Goal: Task Accomplishment & Management: Complete application form

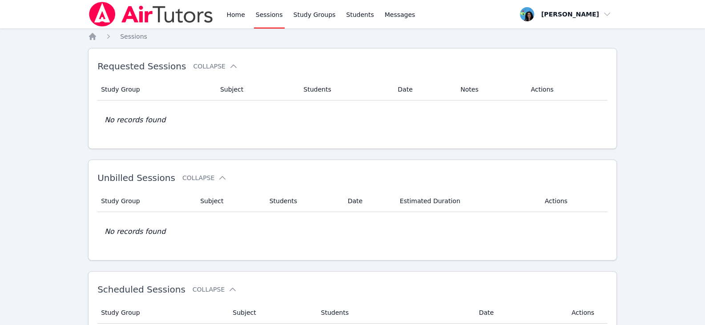
click at [263, 16] on link "Sessions" at bounding box center [269, 14] width 31 height 28
click at [232, 20] on link "Home" at bounding box center [236, 14] width 22 height 28
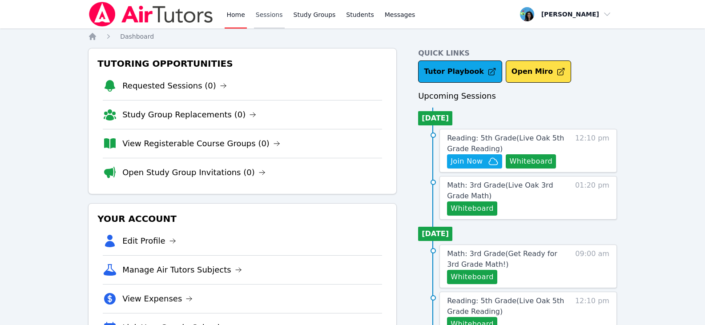
click at [277, 14] on link "Sessions" at bounding box center [269, 14] width 31 height 28
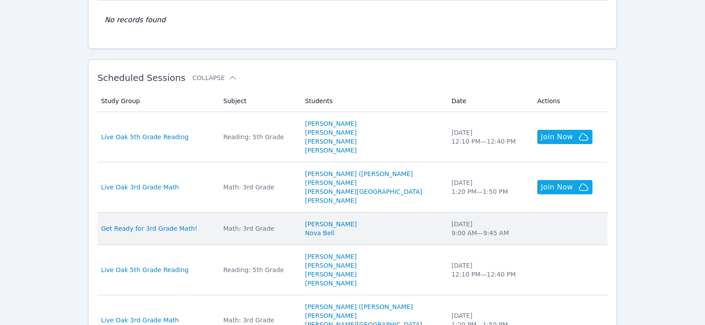
scroll to position [311, 0]
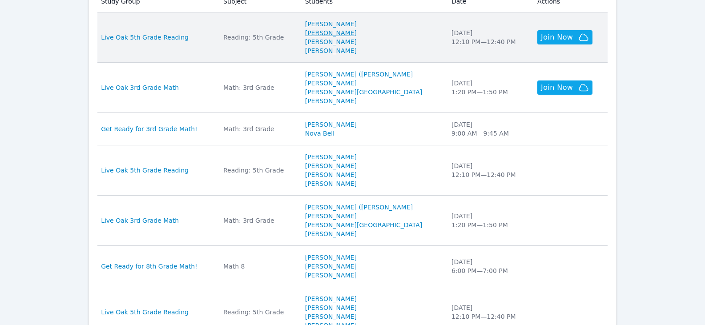
click at [355, 32] on link "Isabella Archundia" at bounding box center [331, 32] width 52 height 9
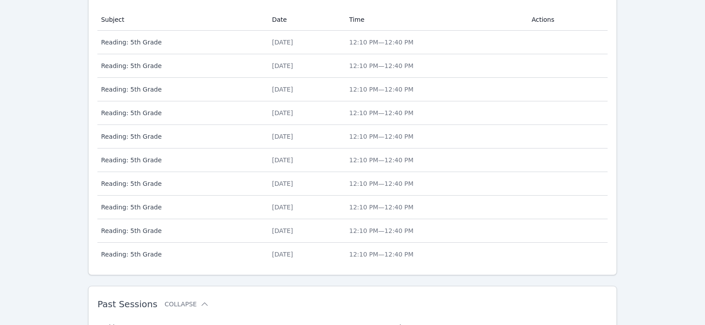
scroll to position [484, 0]
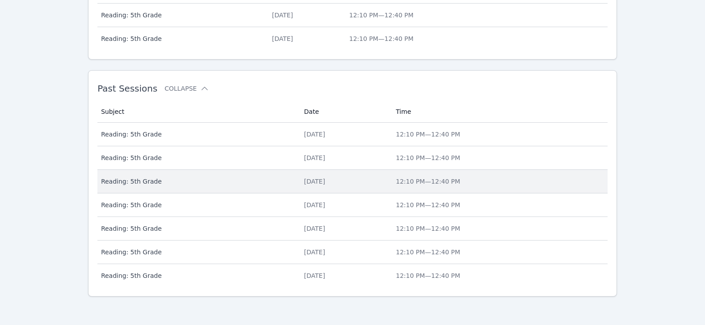
click at [308, 185] on div "Mon Aug 18" at bounding box center [344, 181] width 81 height 9
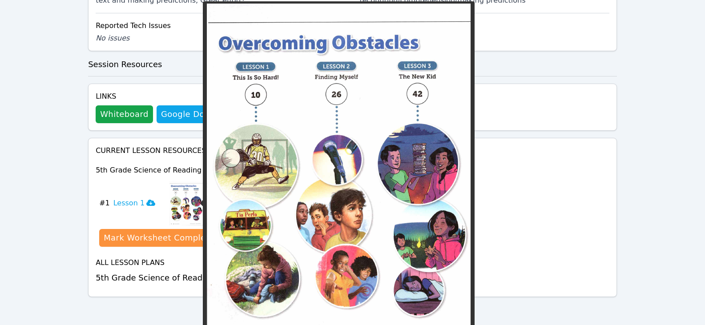
scroll to position [391, 0]
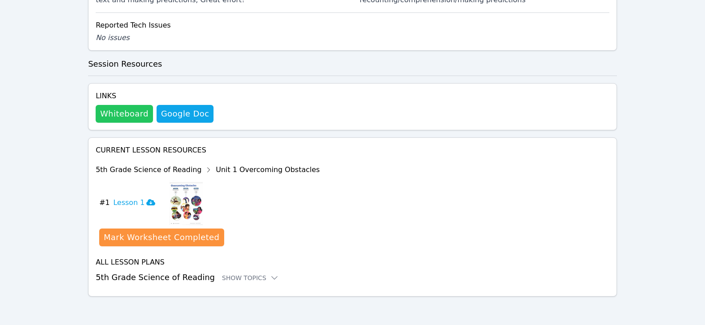
click at [116, 110] on button "Whiteboard" at bounding box center [124, 114] width 57 height 18
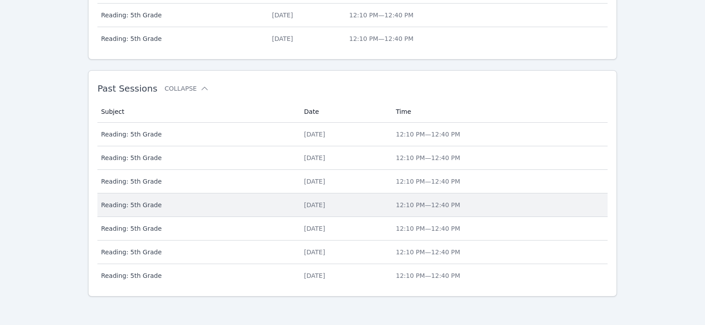
click at [438, 208] on span "12:10 PM — 12:40 PM" at bounding box center [428, 205] width 65 height 7
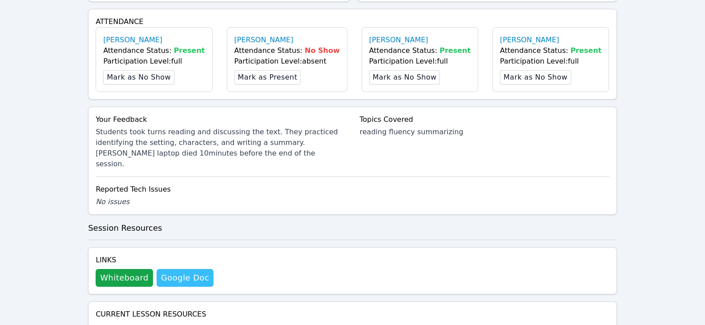
scroll to position [311, 0]
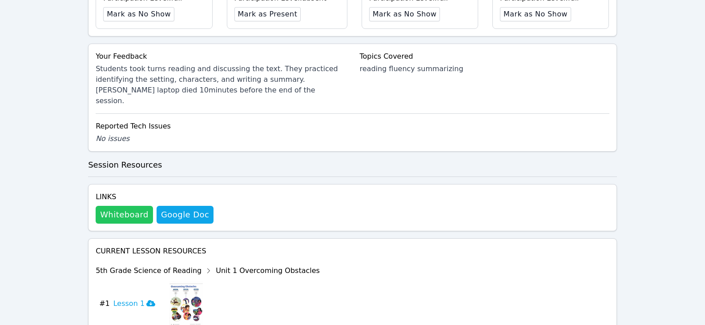
click at [132, 206] on button "Whiteboard" at bounding box center [124, 215] width 57 height 18
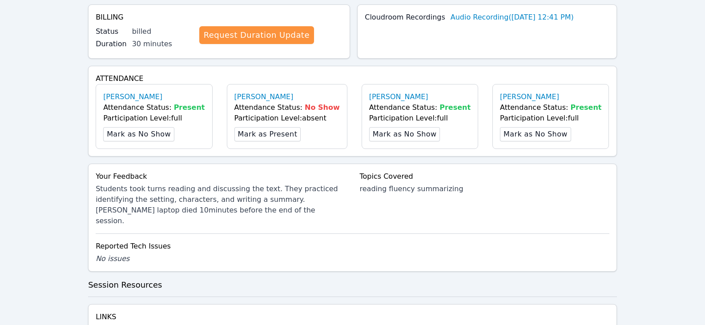
scroll to position [0, 0]
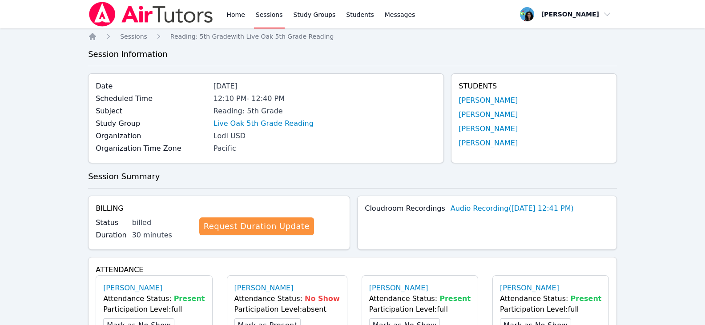
drag, startPoint x: 260, startPoint y: 12, endPoint x: 265, endPoint y: 16, distance: 6.1
click at [260, 12] on link "Sessions" at bounding box center [269, 14] width 31 height 28
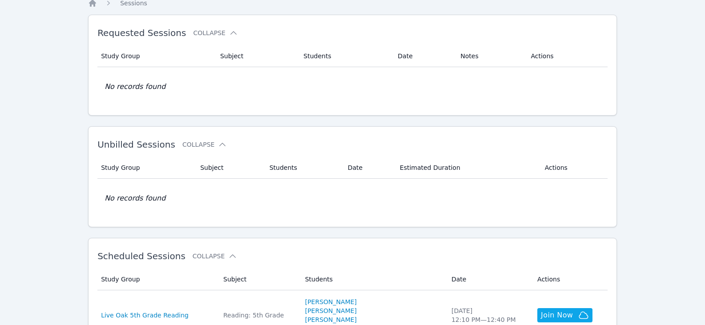
scroll to position [178, 0]
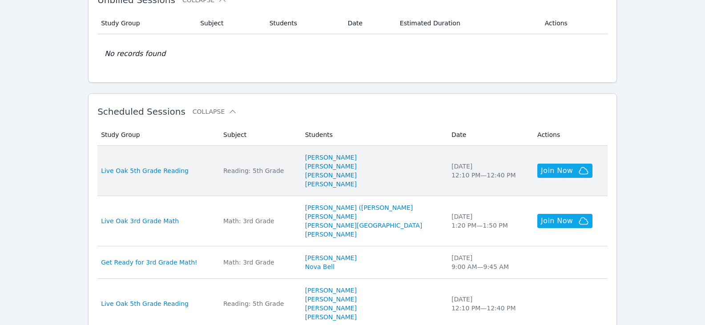
click at [280, 171] on div "Reading: 5th Grade" at bounding box center [258, 170] width 71 height 9
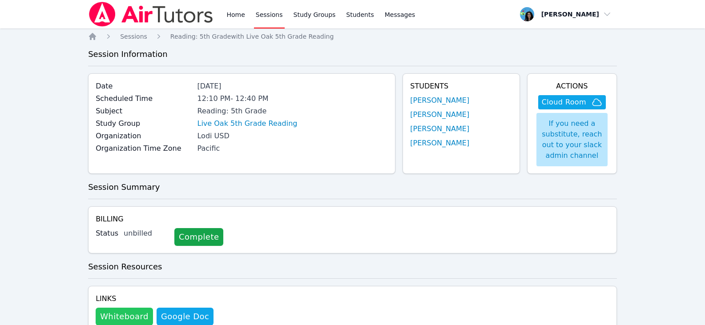
click at [121, 320] on button "Whiteboard" at bounding box center [124, 317] width 57 height 18
click at [262, 18] on link "Sessions" at bounding box center [269, 14] width 31 height 28
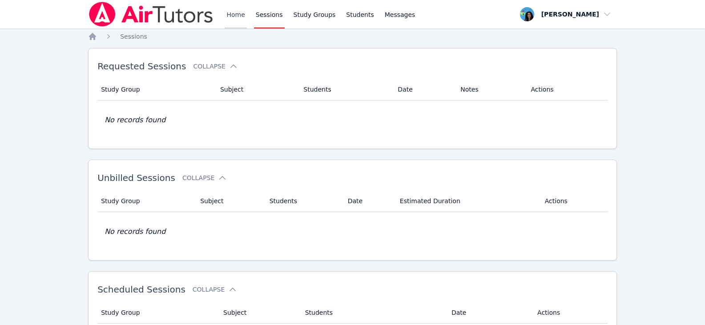
click at [227, 10] on link "Home" at bounding box center [236, 14] width 22 height 28
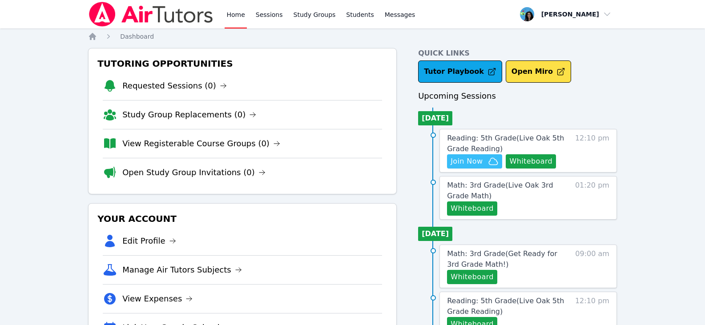
click at [489, 166] on icon "button" at bounding box center [493, 161] width 11 height 11
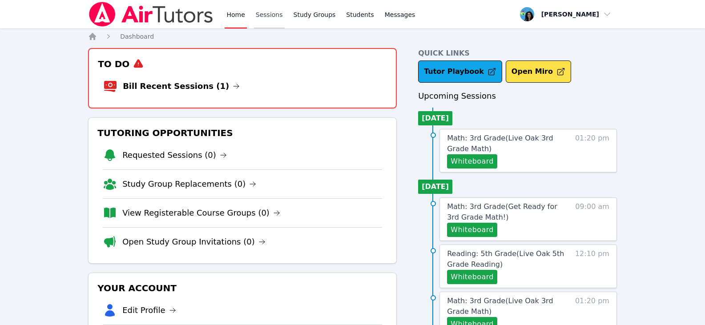
click at [268, 14] on link "Sessions" at bounding box center [269, 14] width 31 height 28
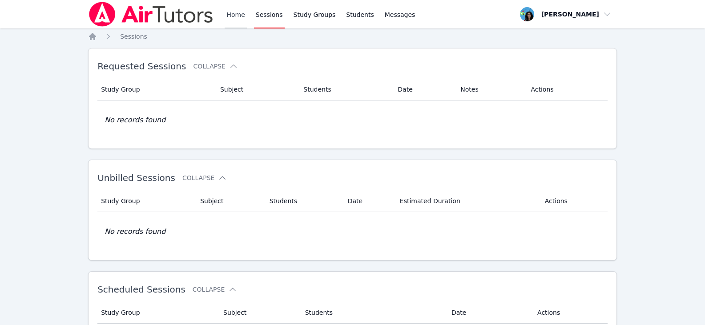
click at [233, 16] on link "Home" at bounding box center [236, 14] width 22 height 28
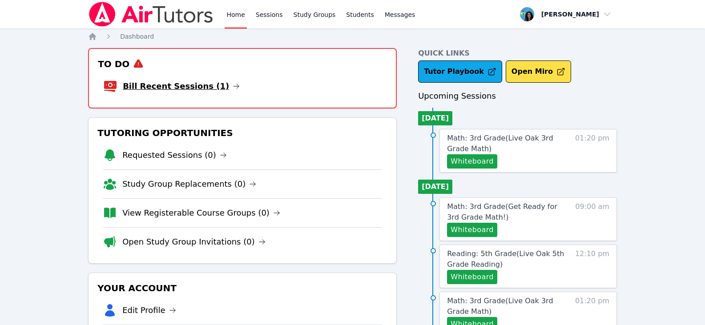
click at [233, 86] on icon at bounding box center [236, 86] width 7 height 7
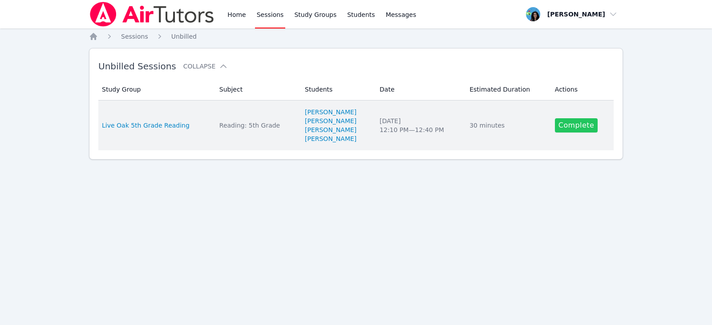
click at [571, 127] on link "Complete" at bounding box center [576, 125] width 43 height 14
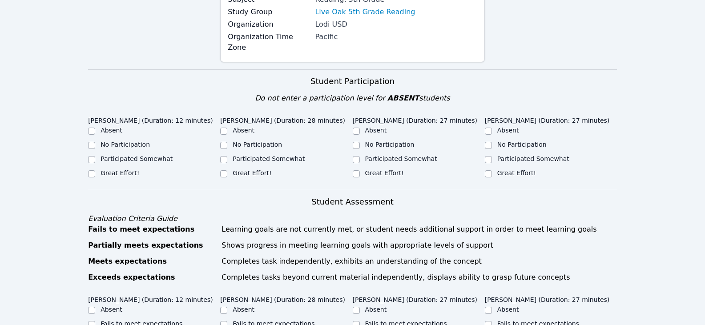
scroll to position [133, 0]
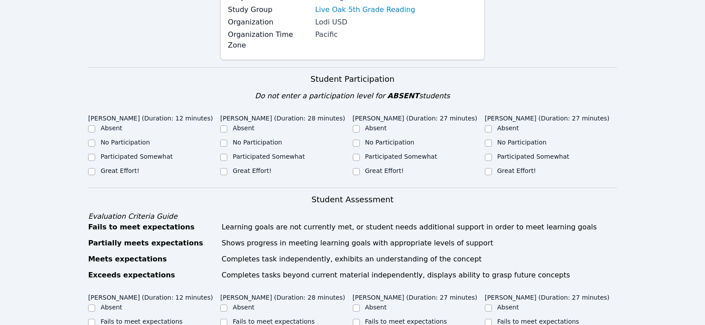
click at [118, 167] on label "Great Effort!" at bounding box center [120, 170] width 39 height 7
click at [95, 168] on input "Great Effort!" at bounding box center [91, 171] width 7 height 7
checkbox input "true"
click at [239, 155] on ul "Absent No Participation Participated Somewhat Great Effort!" at bounding box center [286, 150] width 132 height 53
click at [239, 167] on label "Great Effort!" at bounding box center [252, 170] width 39 height 7
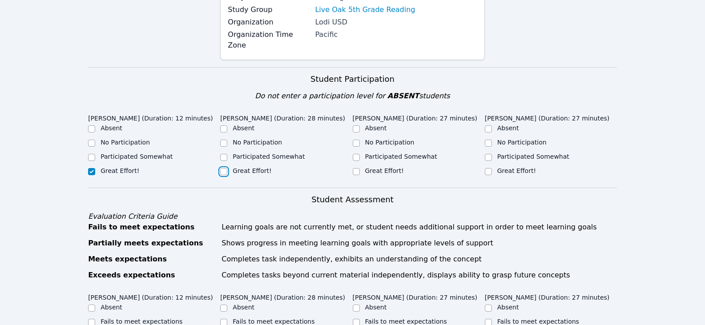
click at [227, 168] on input "Great Effort!" at bounding box center [223, 171] width 7 height 7
checkbox input "true"
click at [361, 166] on div "Great Effort!" at bounding box center [419, 171] width 132 height 11
click at [362, 166] on div "Great Effort!" at bounding box center [419, 171] width 132 height 11
click at [358, 168] on input "Great Effort!" at bounding box center [356, 171] width 7 height 7
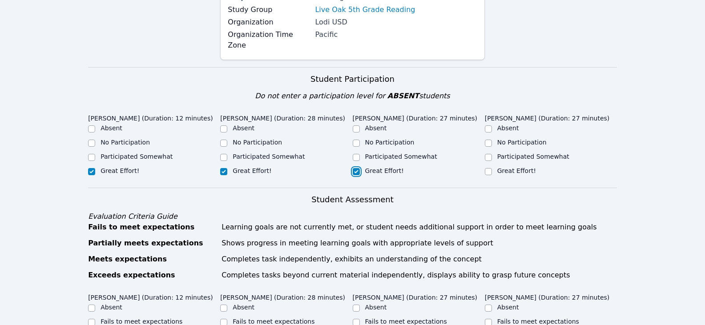
checkbox input "true"
click at [490, 168] on input "Great Effort!" at bounding box center [488, 171] width 7 height 7
checkbox input "true"
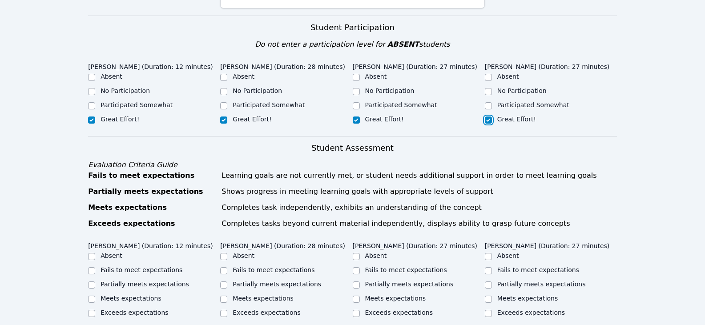
scroll to position [222, 0]
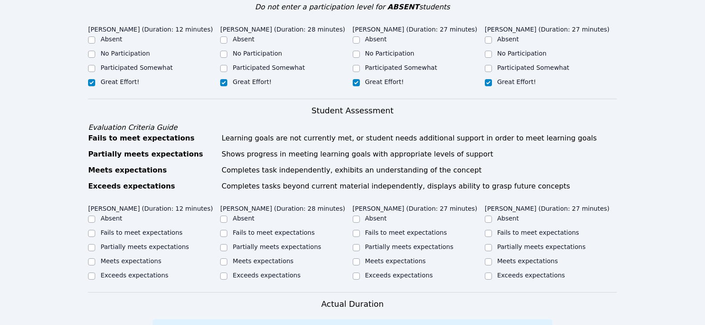
click at [146, 243] on label "Partially meets expectations" at bounding box center [145, 246] width 89 height 7
click at [95, 244] on input "Partially meets expectations" at bounding box center [91, 247] width 7 height 7
checkbox input "true"
click at [262, 243] on label "Partially meets expectations" at bounding box center [277, 246] width 89 height 7
click at [227, 244] on input "Partially meets expectations" at bounding box center [223, 247] width 7 height 7
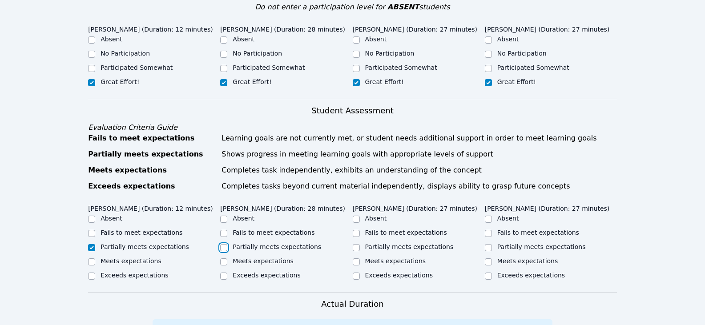
checkbox input "true"
click at [491, 244] on input "Partially meets expectations" at bounding box center [488, 247] width 7 height 7
checkbox input "true"
click at [372, 243] on label "Partially meets expectations" at bounding box center [409, 246] width 89 height 7
click at [360, 244] on input "Partially meets expectations" at bounding box center [356, 247] width 7 height 7
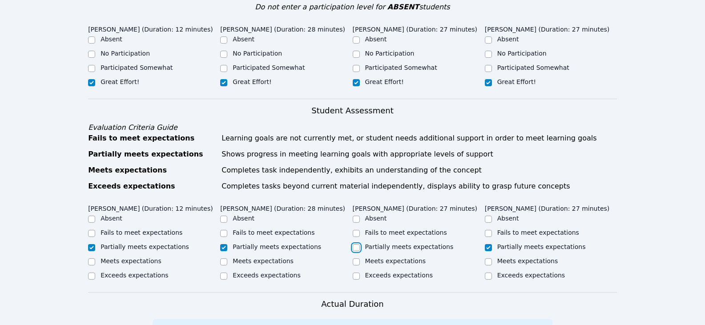
checkbox input "true"
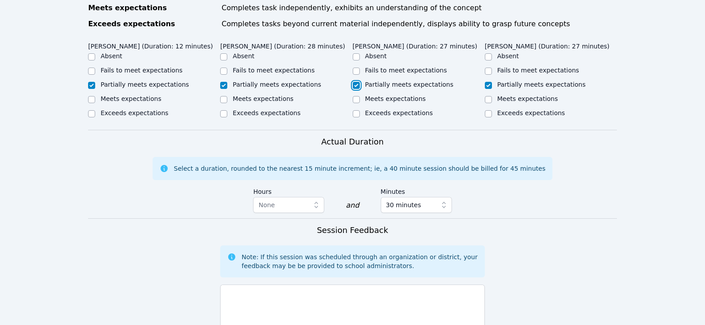
scroll to position [400, 0]
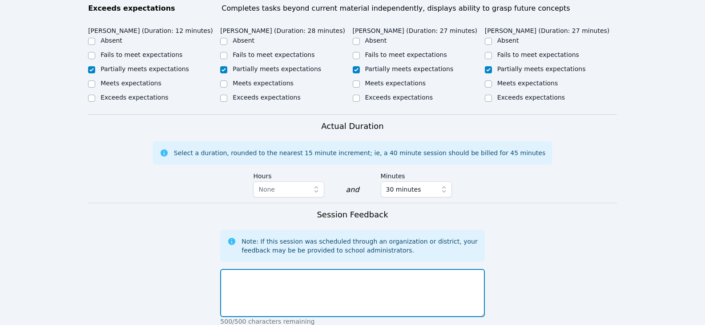
click at [338, 278] on textarea at bounding box center [352, 293] width 264 height 48
click at [423, 269] on textarea "Aida and Alexander left after 12min to attend meeting. Students" at bounding box center [352, 293] width 264 height 48
click at [416, 270] on textarea "Aida and Alexander left after 12min to attend meeting. Students" at bounding box center [352, 293] width 264 height 48
click at [392, 281] on textarea "Aida and Alexander left after 12min to attend meeting. Students took turns read…" at bounding box center [352, 293] width 264 height 48
click at [352, 269] on textarea "Aida and Alexander left after 12min to attend meeting. Students took turns read…" at bounding box center [352, 293] width 264 height 48
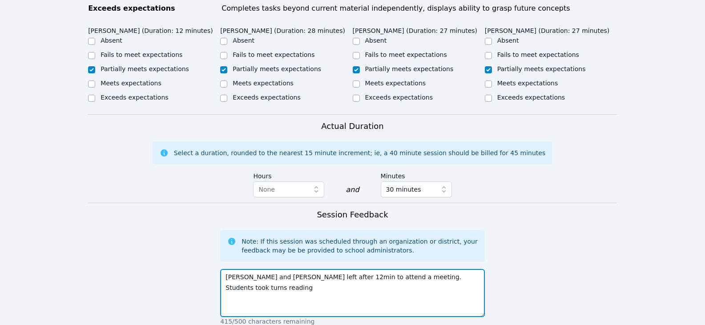
click at [469, 279] on textarea "Aida and Alexander left after 12min to attend a meeting. Students took turns re…" at bounding box center [352, 293] width 264 height 48
click at [473, 273] on textarea "Aida and Alexander left after 12min to attend a meeting. Students took turns re…" at bounding box center [352, 293] width 264 height 48
drag, startPoint x: 477, startPoint y: 267, endPoint x: 462, endPoint y: 266, distance: 15.1
click at [462, 269] on textarea "Aida and Alexander left after 12min to attend a meeting. Students took turns re…" at bounding box center [352, 293] width 264 height 48
click at [459, 269] on textarea "Aida and Alexander left after 12min to attend a meeting. Students took turns re…" at bounding box center [352, 293] width 264 height 48
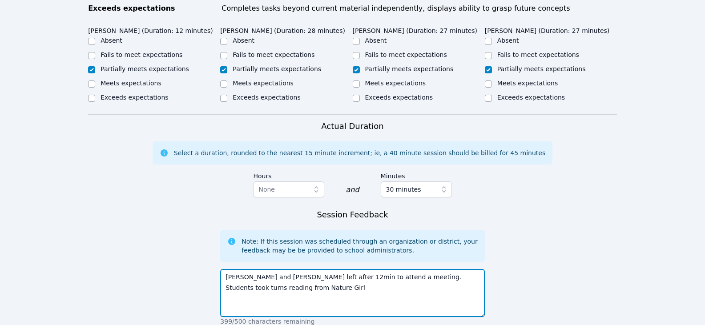
click at [416, 283] on textarea "Aida and Alexander left after 12min to attend a meeting. Students took turns re…" at bounding box center [352, 293] width 264 height 48
click at [306, 295] on textarea "Aida and Alexander left after 12min to attend a meeting. Students took turns re…" at bounding box center [352, 293] width 264 height 48
click at [357, 277] on textarea "Aida and Alexander left after 12min to attend a meeting. Students took turns re…" at bounding box center [352, 293] width 264 height 48
click at [268, 279] on textarea "Aida and Alexander left after 12min to attend a meeting. Students took turns re…" at bounding box center [352, 293] width 264 height 48
click at [389, 280] on textarea "Aida and Alexander left after 12min to attend a meeting. Students took turns re…" at bounding box center [352, 293] width 264 height 48
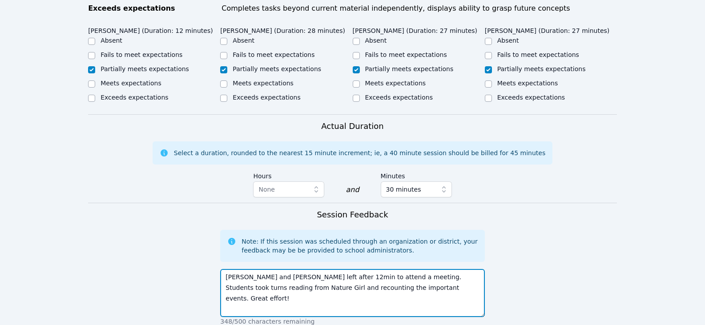
click at [357, 279] on textarea "Aida and Alexander left after 12min to attend a meeting. Students took turns re…" at bounding box center [352, 293] width 264 height 48
click at [369, 288] on textarea "Aida and Alexander left after 12min to attend a meeting. Students took turns re…" at bounding box center [352, 293] width 264 height 48
drag, startPoint x: 259, startPoint y: 277, endPoint x: 267, endPoint y: 277, distance: 8.0
click at [267, 277] on textarea "Aida and Alexander left after 12min to attend a meeting. Students took turns re…" at bounding box center [352, 293] width 264 height 48
click at [313, 281] on textarea "Aida and Alexander left after 12min to attend a meeting. Students took turns re…" at bounding box center [352, 293] width 264 height 48
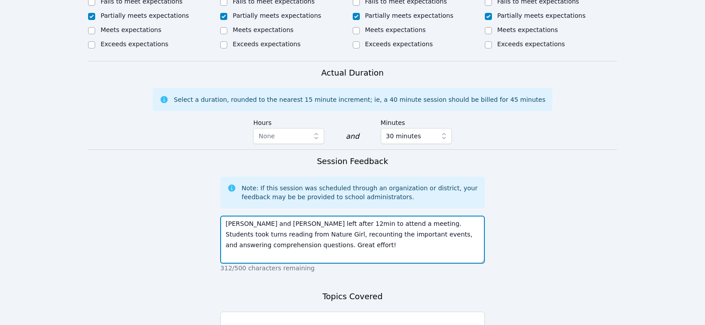
scroll to position [534, 0]
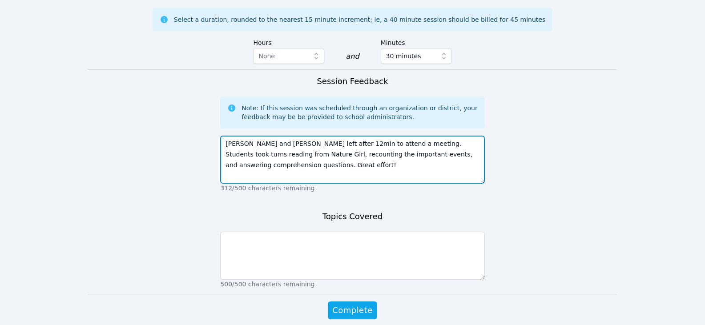
type textarea "Aida and Alexander left after 12min to attend a meeting. Students took turns re…"
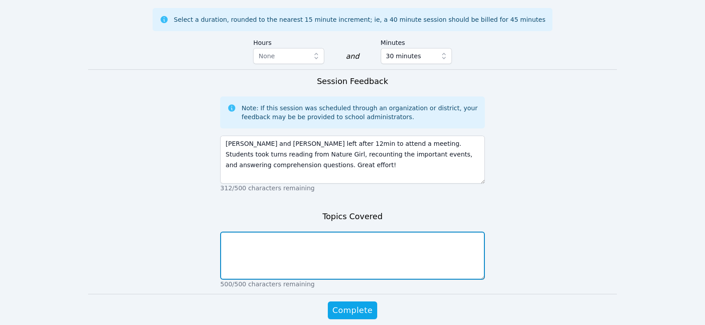
click at [355, 241] on textarea at bounding box center [352, 256] width 264 height 48
type textarea "r"
click at [271, 232] on textarea "reading fluency comprehension" at bounding box center [352, 256] width 264 height 48
click at [314, 248] on textarea "reading fluency-from Nature Girl comprehension" at bounding box center [352, 256] width 264 height 48
type textarea "reading fluency-from Nature Girl comprehension, discussion"
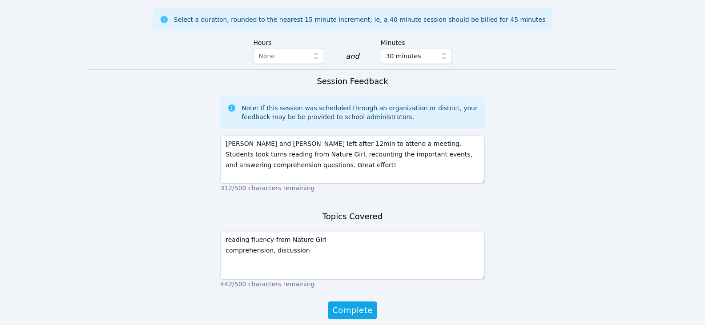
click at [343, 309] on div "Complete" at bounding box center [352, 320] width 264 height 36
click at [347, 304] on span "Complete" at bounding box center [352, 310] width 40 height 12
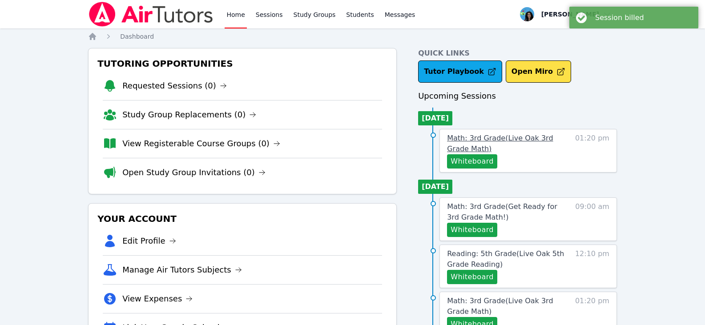
click at [532, 134] on span "Math: 3rd Grade ( Live Oak 3rd Grade Math )" at bounding box center [500, 143] width 106 height 19
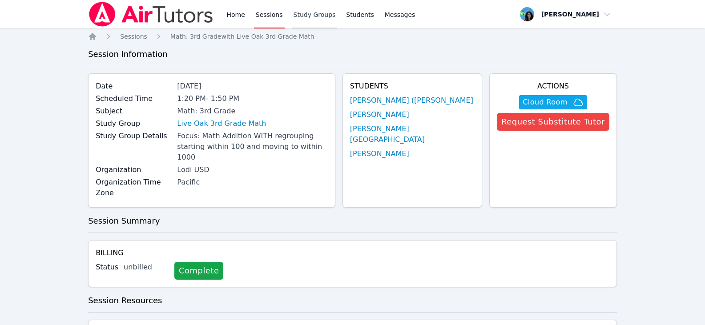
click at [320, 20] on link "Study Groups" at bounding box center [315, 14] width 46 height 28
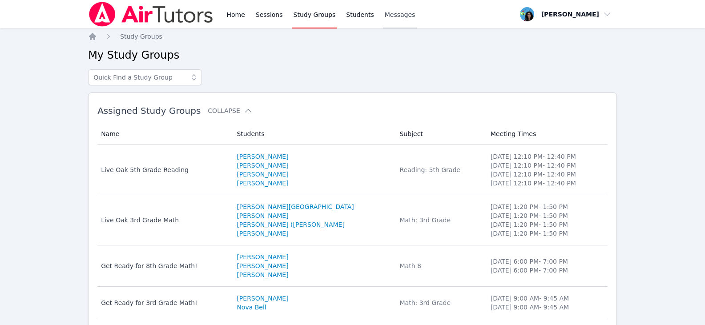
click at [385, 17] on span "Messages" at bounding box center [400, 14] width 31 height 9
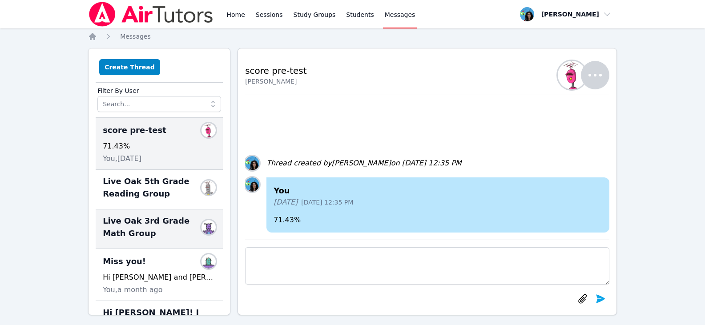
click at [154, 233] on span "Live Oak 3rd Grade Math Group" at bounding box center [154, 227] width 102 height 25
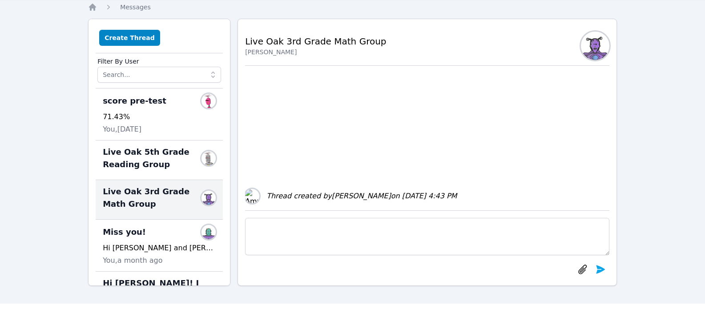
scroll to position [44, 0]
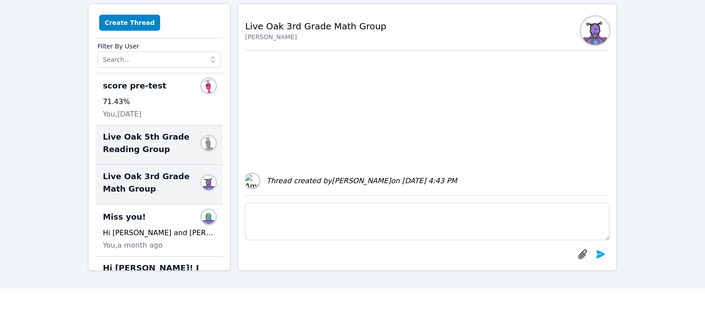
click at [168, 147] on span "Live Oak 5th Grade Reading Group" at bounding box center [154, 143] width 102 height 25
click at [166, 191] on span "Live Oak 3rd Grade Math Group" at bounding box center [154, 182] width 102 height 25
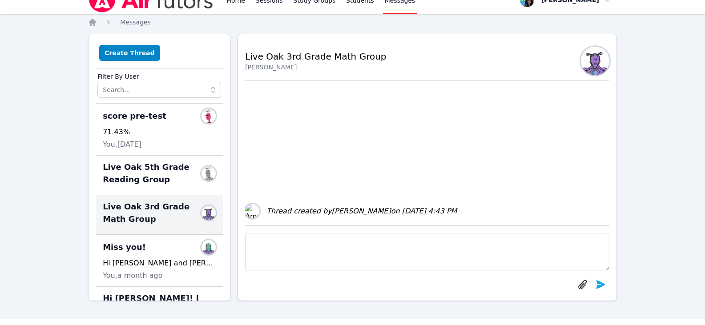
scroll to position [0, 0]
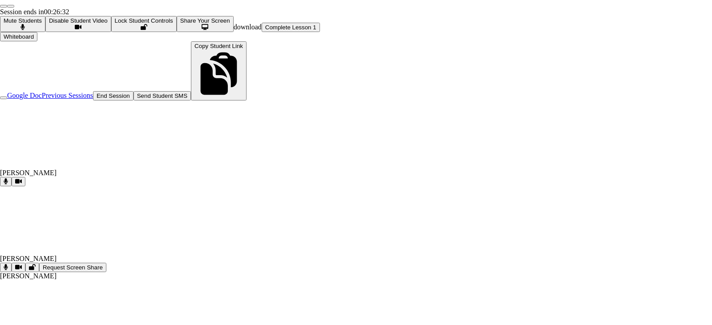
click at [8, 264] on icon at bounding box center [6, 267] width 4 height 6
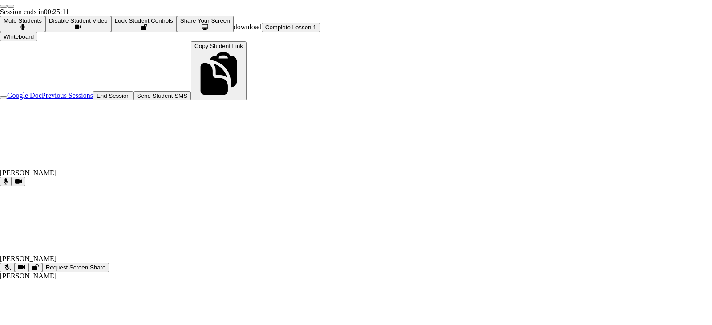
click at [11, 264] on icon at bounding box center [8, 267] width 8 height 6
drag, startPoint x: 230, startPoint y: 135, endPoint x: 241, endPoint y: 205, distance: 70.7
click at [8, 264] on icon at bounding box center [6, 267] width 4 height 6
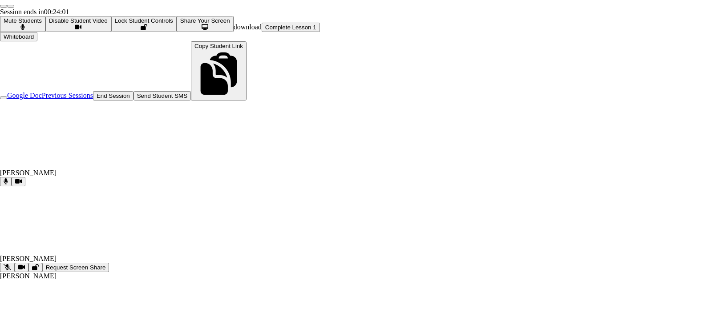
drag, startPoint x: 230, startPoint y: 134, endPoint x: 12, endPoint y: 125, distance: 219.1
click at [11, 264] on icon at bounding box center [8, 267] width 8 height 6
click at [12, 263] on button at bounding box center [6, 267] width 12 height 9
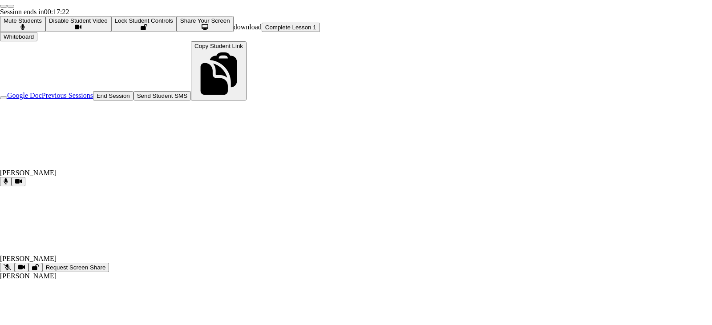
click at [11, 264] on icon at bounding box center [8, 267] width 8 height 6
click at [8, 264] on icon at bounding box center [6, 267] width 4 height 6
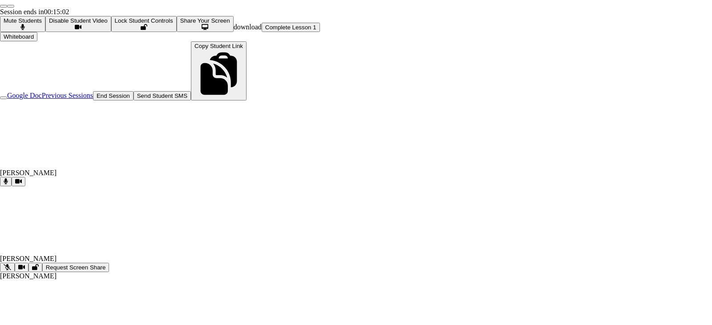
click at [11, 264] on icon at bounding box center [8, 267] width 8 height 6
drag, startPoint x: 354, startPoint y: 131, endPoint x: 189, endPoint y: 104, distance: 167.3
click at [12, 263] on button at bounding box center [6, 267] width 12 height 9
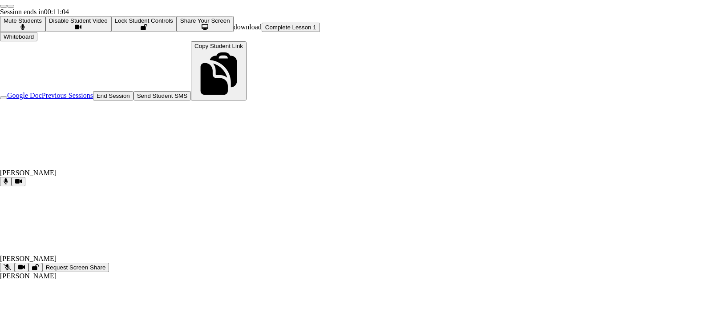
click at [11, 264] on icon at bounding box center [8, 267] width 8 height 6
click at [8, 264] on icon at bounding box center [6, 267] width 4 height 6
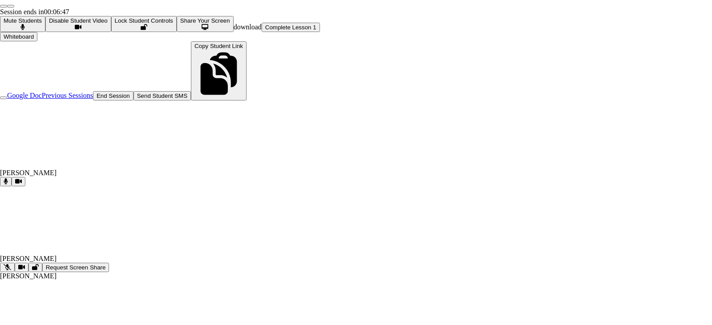
drag, startPoint x: 354, startPoint y: 292, endPoint x: 247, endPoint y: 245, distance: 116.1
drag, startPoint x: 355, startPoint y: 130, endPoint x: 373, endPoint y: 161, distance: 35.3
click at [15, 263] on button at bounding box center [7, 267] width 15 height 9
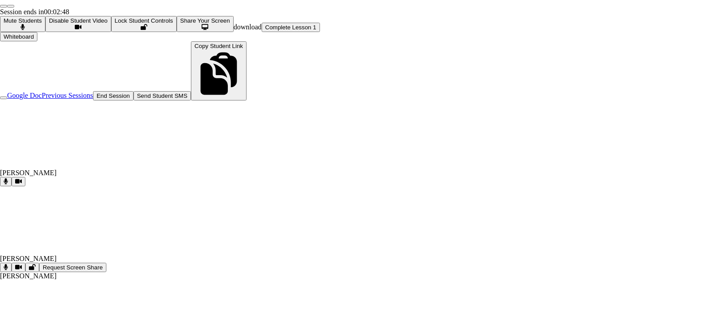
click at [12, 263] on button at bounding box center [6, 267] width 12 height 9
click at [133, 186] on video at bounding box center [66, 219] width 133 height 67
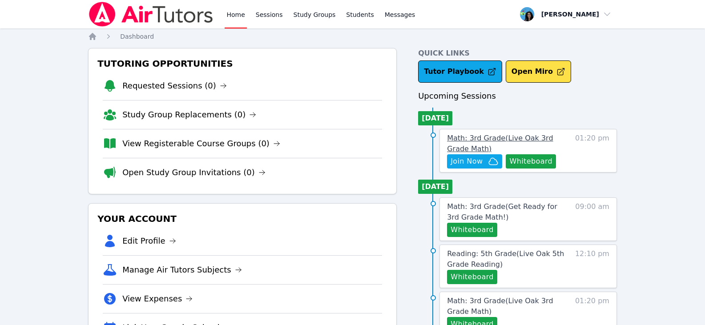
click at [454, 138] on span "Math: 3rd Grade ( Live Oak 3rd Grade Math )" at bounding box center [500, 143] width 106 height 19
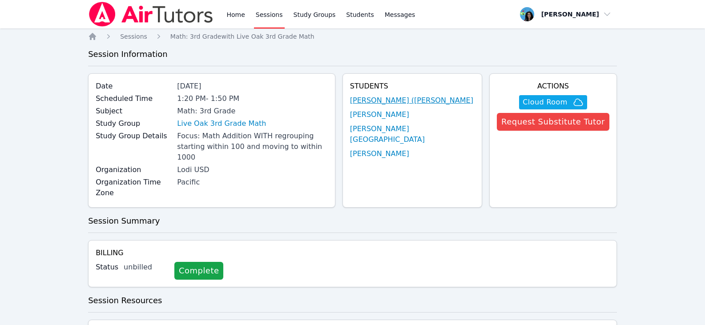
click at [445, 105] on link "[PERSON_NAME] ([PERSON_NAME]" at bounding box center [411, 100] width 123 height 11
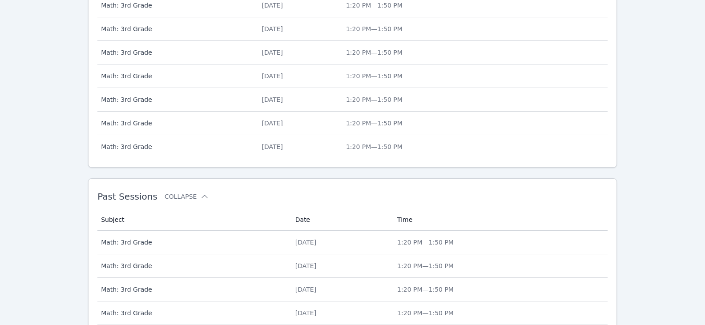
scroll to position [484, 0]
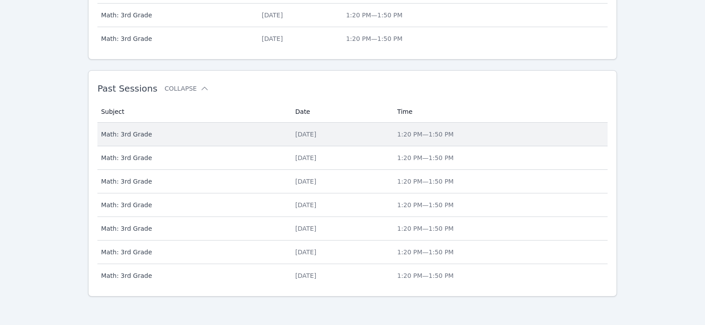
click at [295, 131] on div "[DATE]" at bounding box center [340, 134] width 91 height 9
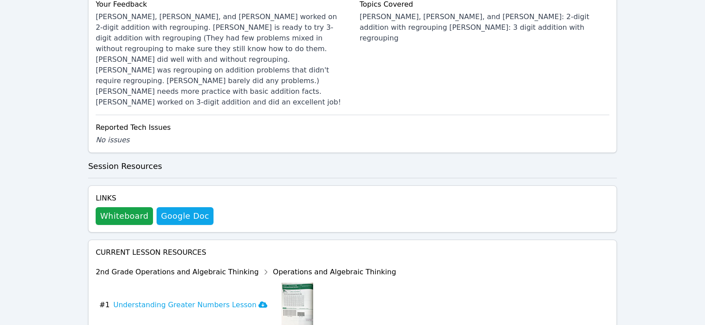
scroll to position [468, 0]
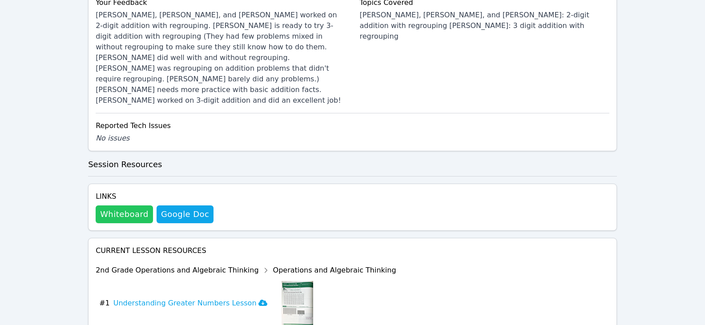
click at [133, 206] on button "Whiteboard" at bounding box center [124, 215] width 57 height 18
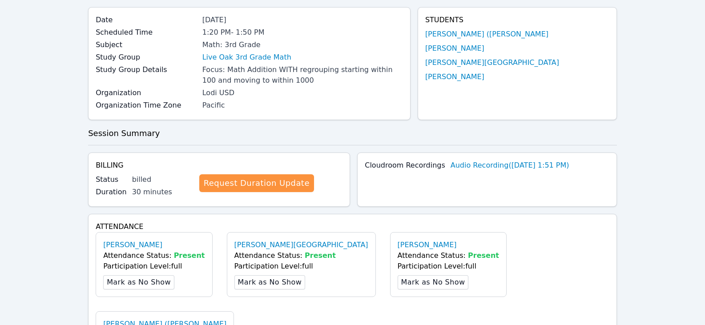
scroll to position [0, 0]
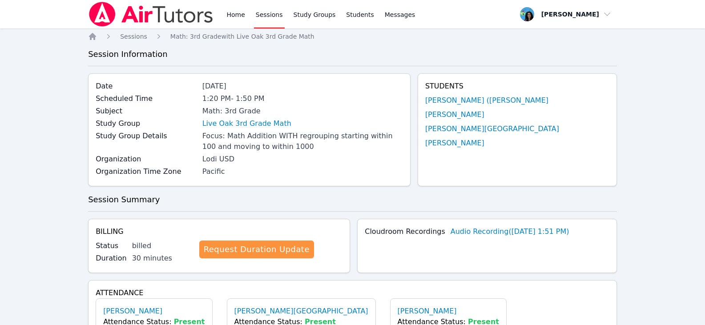
click at [267, 16] on link "Sessions" at bounding box center [269, 14] width 31 height 28
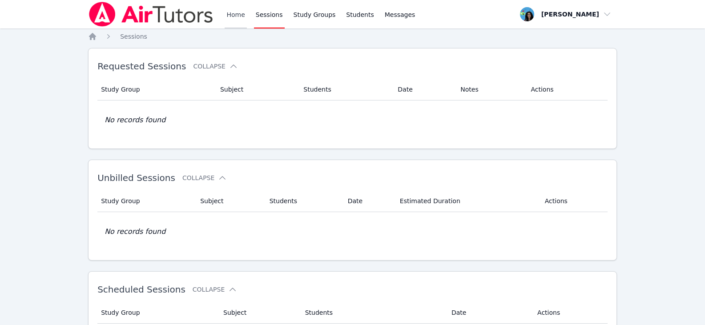
click at [238, 19] on link "Home" at bounding box center [236, 14] width 22 height 28
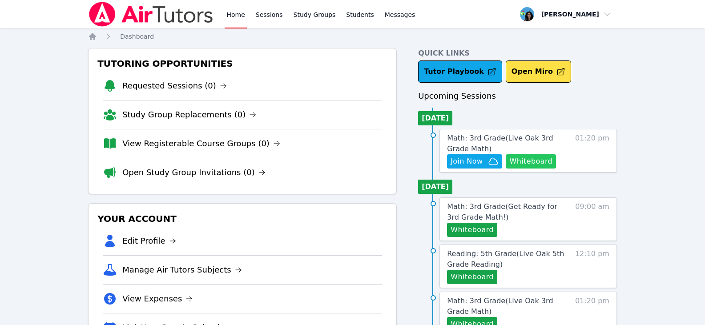
click at [537, 159] on button "Whiteboard" at bounding box center [531, 161] width 50 height 14
click at [488, 164] on icon "button" at bounding box center [493, 161] width 11 height 11
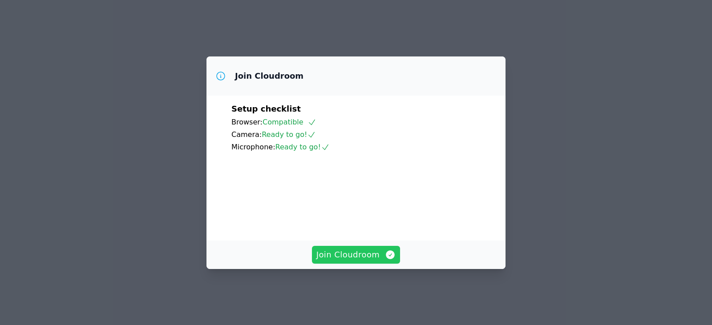
click at [386, 259] on icon "button" at bounding box center [390, 254] width 9 height 9
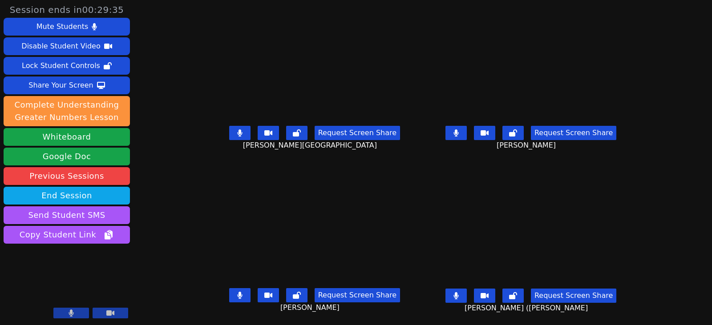
scroll to position [7, 0]
click at [87, 138] on button "Whiteboard" at bounding box center [67, 137] width 126 height 18
click at [237, 129] on icon at bounding box center [239, 132] width 5 height 7
click at [231, 296] on div "Request Screen Share [PERSON_NAME]" at bounding box center [314, 303] width 209 height 36
click at [234, 291] on button at bounding box center [239, 295] width 21 height 14
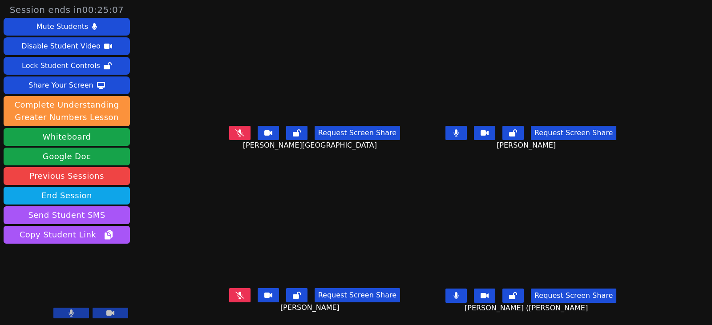
click at [458, 292] on icon at bounding box center [455, 295] width 5 height 7
click at [467, 126] on button at bounding box center [455, 133] width 21 height 14
click at [229, 126] on button at bounding box center [239, 133] width 21 height 14
click at [464, 126] on button at bounding box center [455, 133] width 21 height 14
click at [233, 128] on button at bounding box center [239, 133] width 21 height 14
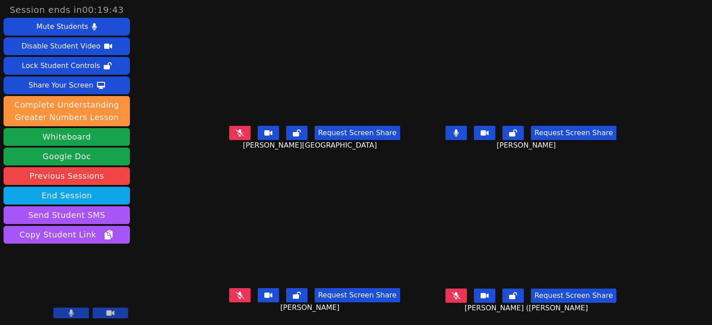
drag, startPoint x: 473, startPoint y: 127, endPoint x: 482, endPoint y: 131, distance: 9.8
click at [467, 127] on button at bounding box center [455, 133] width 21 height 14
click at [461, 292] on icon at bounding box center [456, 295] width 9 height 7
drag, startPoint x: 472, startPoint y: 286, endPoint x: 233, endPoint y: 265, distance: 239.9
click at [459, 292] on icon at bounding box center [455, 295] width 5 height 7
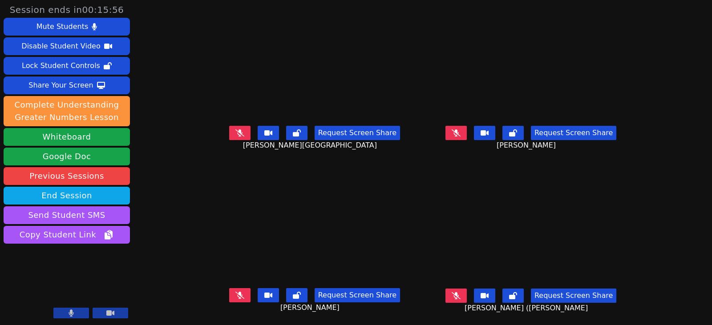
click at [235, 292] on icon at bounding box center [239, 295] width 9 height 7
drag, startPoint x: 227, startPoint y: 286, endPoint x: 186, endPoint y: 249, distance: 55.1
click at [229, 288] on button at bounding box center [239, 295] width 21 height 14
click at [464, 126] on button at bounding box center [455, 133] width 21 height 14
click at [459, 129] on icon at bounding box center [455, 132] width 5 height 7
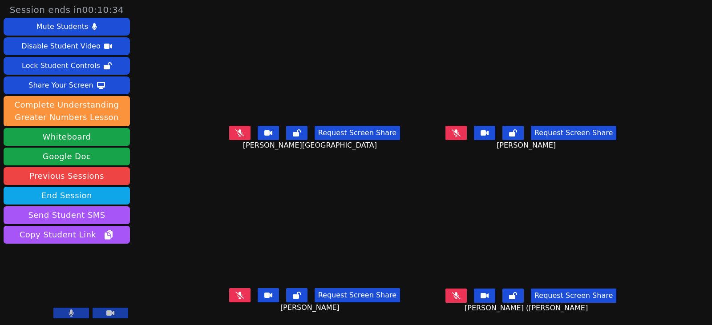
click at [229, 128] on button at bounding box center [239, 133] width 21 height 14
click at [461, 129] on icon at bounding box center [456, 132] width 9 height 7
click at [465, 126] on button at bounding box center [455, 133] width 21 height 14
click at [461, 292] on icon at bounding box center [456, 295] width 9 height 7
click at [459, 292] on icon at bounding box center [455, 295] width 5 height 7
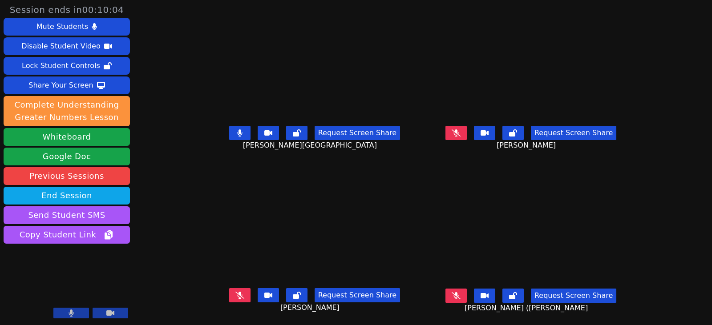
drag, startPoint x: 471, startPoint y: 286, endPoint x: 480, endPoint y: 289, distance: 9.6
click at [461, 292] on icon at bounding box center [456, 295] width 9 height 7
click at [462, 291] on button at bounding box center [455, 296] width 21 height 14
click at [237, 129] on icon at bounding box center [239, 132] width 5 height 7
click at [229, 289] on button at bounding box center [239, 295] width 21 height 14
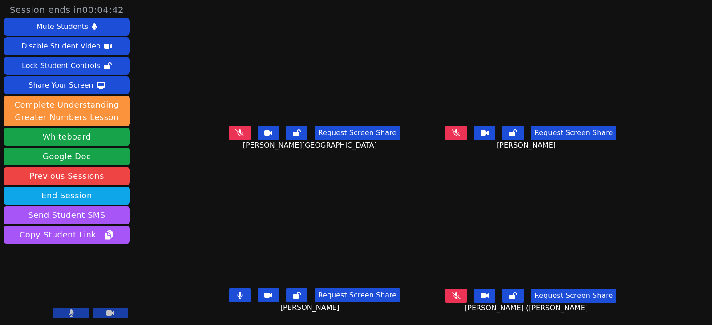
click at [235, 288] on button at bounding box center [239, 295] width 21 height 14
click at [461, 129] on icon at bounding box center [456, 132] width 9 height 7
click at [235, 129] on icon at bounding box center [239, 132] width 9 height 7
click at [235, 292] on icon at bounding box center [239, 295] width 9 height 7
click at [237, 292] on icon at bounding box center [239, 295] width 5 height 7
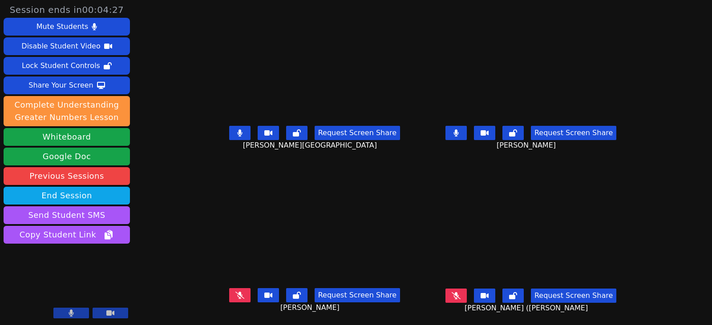
click at [235, 127] on button at bounding box center [239, 133] width 21 height 14
click at [465, 127] on button at bounding box center [455, 133] width 21 height 14
click at [461, 292] on icon at bounding box center [456, 295] width 9 height 7
click at [467, 289] on button at bounding box center [455, 296] width 21 height 14
click at [235, 292] on icon at bounding box center [239, 295] width 9 height 7
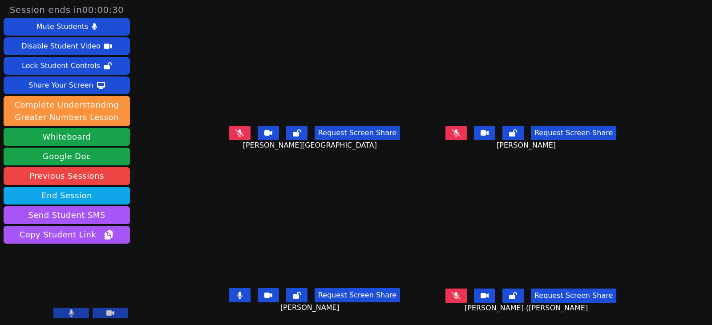
click at [229, 288] on button at bounding box center [239, 295] width 21 height 14
click at [241, 126] on div "Request Screen Share" at bounding box center [314, 133] width 171 height 14
click at [234, 127] on button at bounding box center [239, 133] width 21 height 14
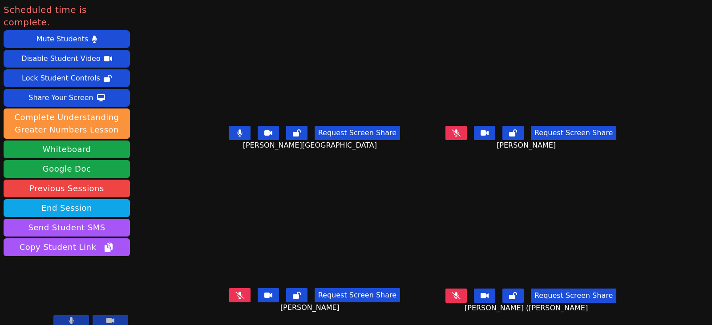
click at [237, 129] on icon at bounding box center [239, 132] width 5 height 7
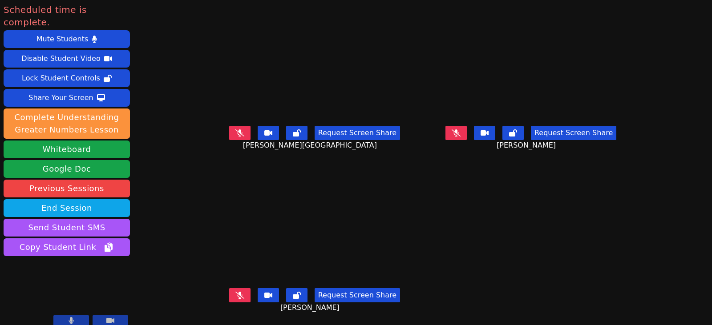
click at [467, 126] on button at bounding box center [455, 133] width 21 height 14
click at [235, 292] on icon at bounding box center [239, 295] width 9 height 7
click at [465, 127] on button at bounding box center [455, 133] width 21 height 14
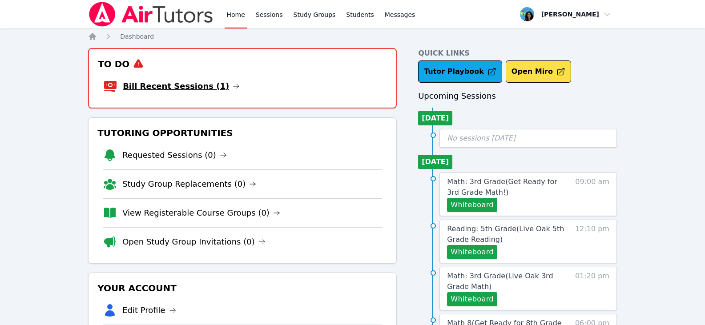
click at [233, 85] on icon at bounding box center [236, 86] width 7 height 7
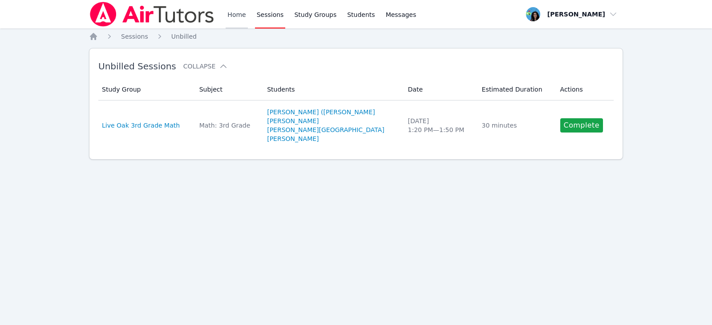
click at [236, 19] on link "Home" at bounding box center [237, 14] width 22 height 28
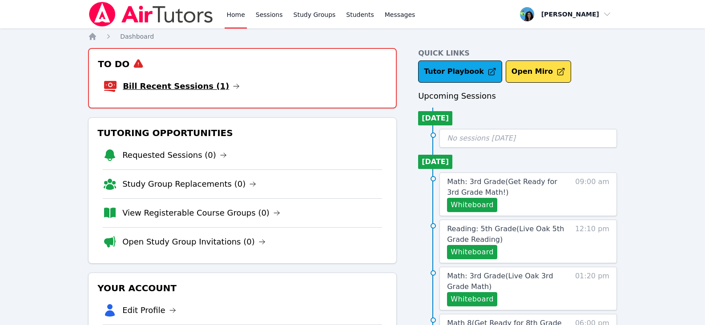
click at [233, 87] on icon at bounding box center [236, 86] width 7 height 7
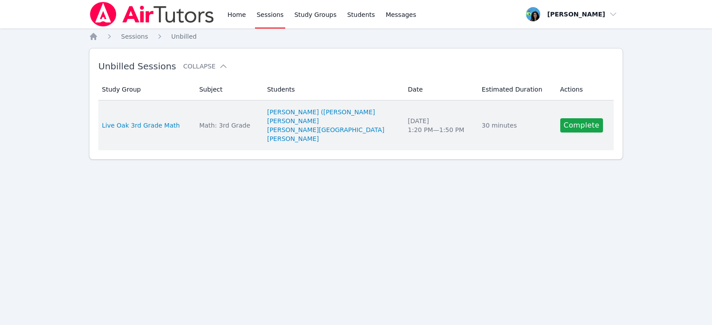
click at [223, 129] on div "Math: 3rd Grade" at bounding box center [227, 125] width 57 height 9
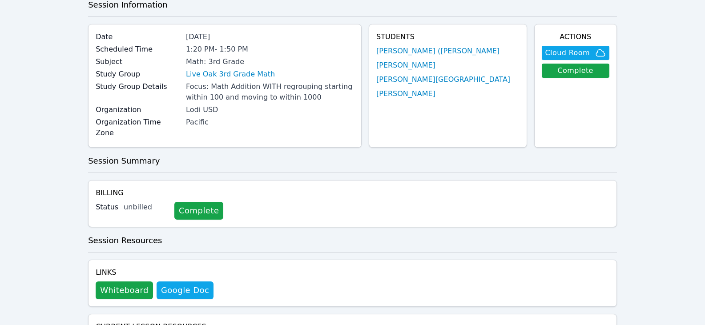
scroll to position [133, 0]
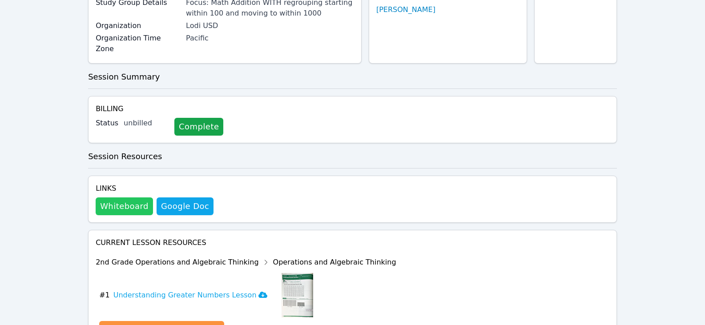
click at [119, 202] on button "Whiteboard" at bounding box center [124, 207] width 57 height 18
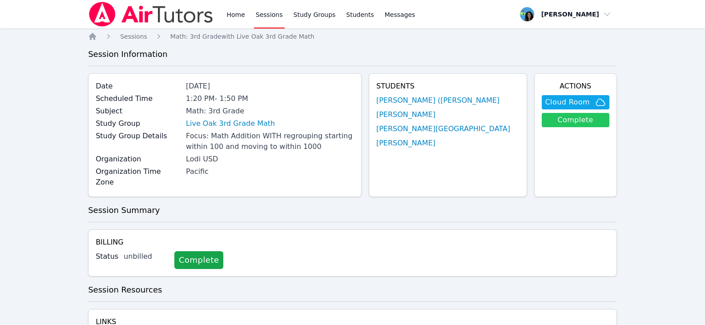
click at [567, 125] on link "Complete" at bounding box center [576, 120] width 68 height 14
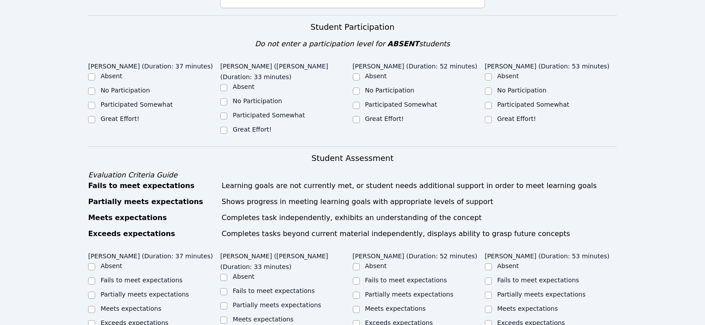
scroll to position [222, 0]
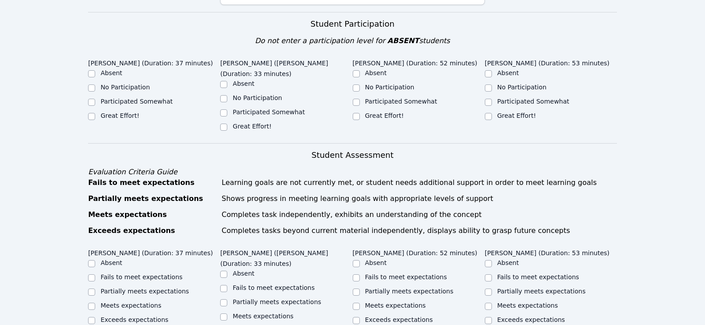
click at [292, 109] on label "Participated Somewhat" at bounding box center [269, 112] width 72 height 7
click at [227, 109] on input "Participated Somewhat" at bounding box center [223, 112] width 7 height 7
checkbox input "true"
click at [389, 112] on label "Great Effort!" at bounding box center [384, 115] width 39 height 7
click at [360, 113] on input "Great Effort!" at bounding box center [356, 116] width 7 height 7
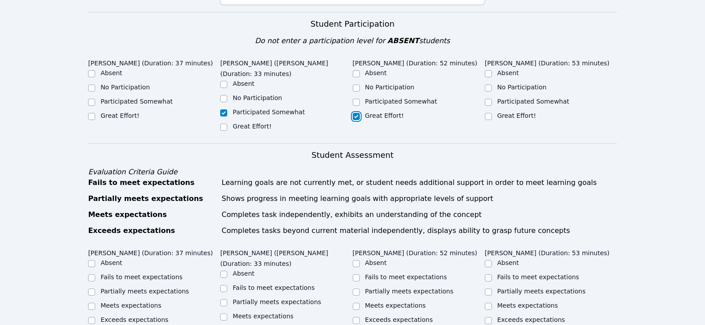
checkbox input "true"
click at [515, 112] on label "Great Effort!" at bounding box center [516, 115] width 39 height 7
click at [492, 113] on input "Great Effort!" at bounding box center [488, 116] width 7 height 7
checkbox input "true"
click at [127, 112] on label "Great Effort!" at bounding box center [120, 115] width 39 height 7
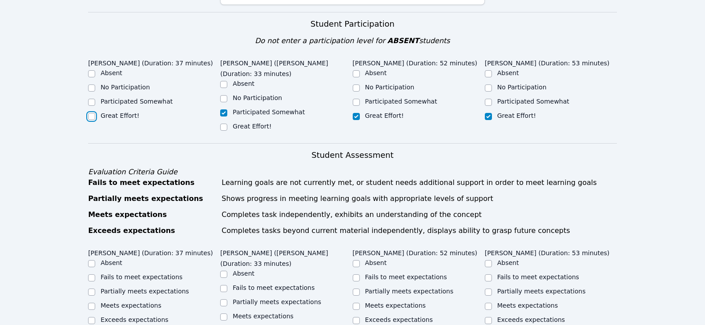
click at [95, 113] on input "Great Effort!" at bounding box center [91, 116] width 7 height 7
checkbox input "true"
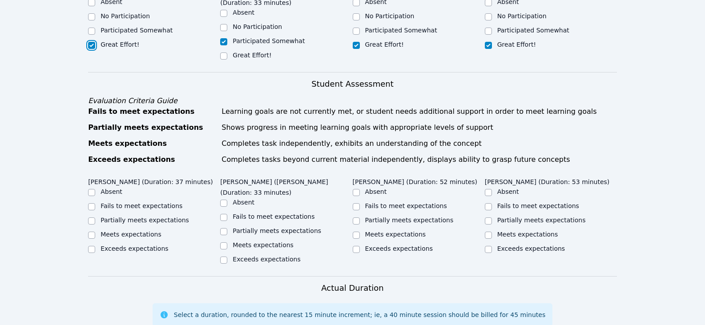
scroll to position [400, 0]
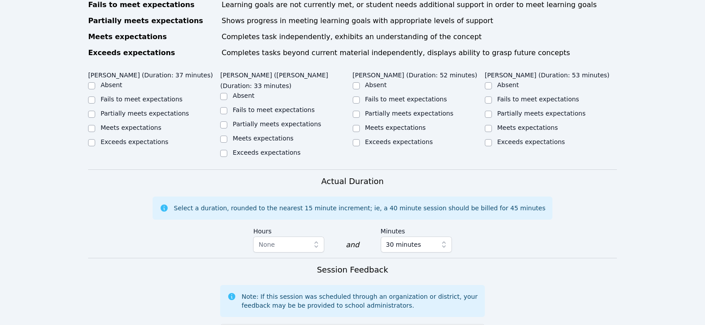
click at [252, 121] on label "Partially meets expectations" at bounding box center [277, 124] width 89 height 7
click at [227, 121] on input "Partially meets expectations" at bounding box center [223, 124] width 7 height 7
checkbox input "true"
click at [150, 110] on label "Partially meets expectations" at bounding box center [145, 113] width 89 height 7
click at [95, 111] on input "Partially meets expectations" at bounding box center [91, 114] width 7 height 7
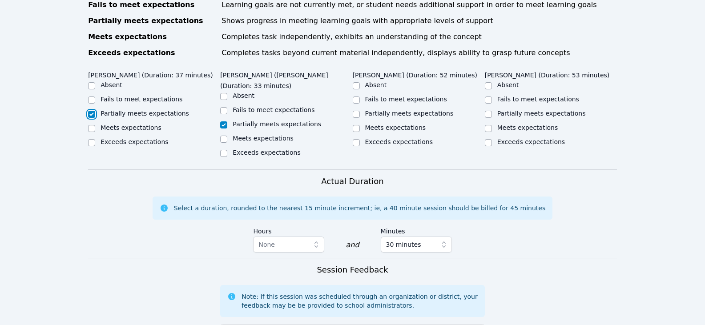
checkbox input "true"
click at [394, 110] on label "Partially meets expectations" at bounding box center [409, 113] width 89 height 7
click at [360, 111] on input "Partially meets expectations" at bounding box center [356, 114] width 7 height 7
checkbox input "true"
click at [508, 124] on label "Meets expectations" at bounding box center [527, 127] width 61 height 7
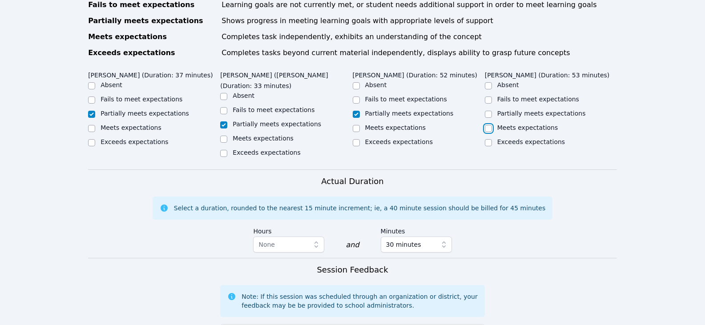
click at [492, 125] on input "Meets expectations" at bounding box center [488, 128] width 7 height 7
checkbox input "true"
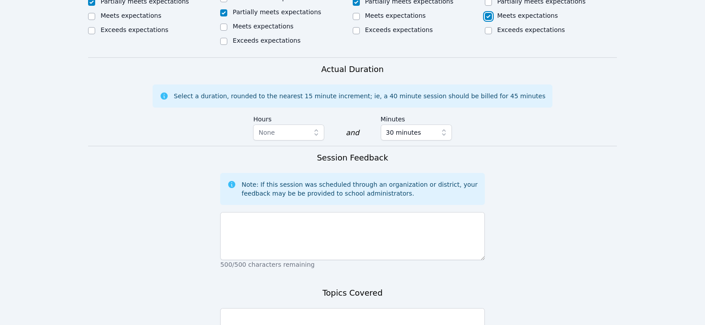
scroll to position [534, 0]
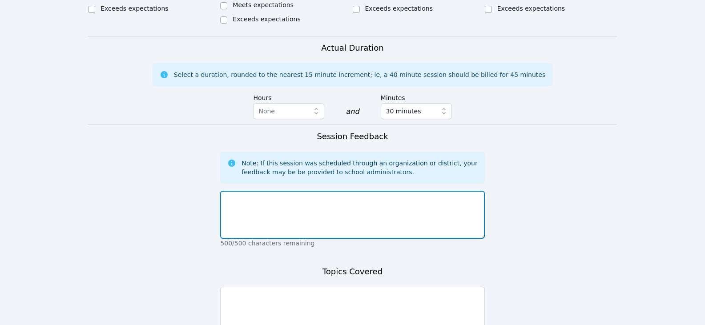
click at [420, 191] on textarea at bounding box center [352, 215] width 264 height 48
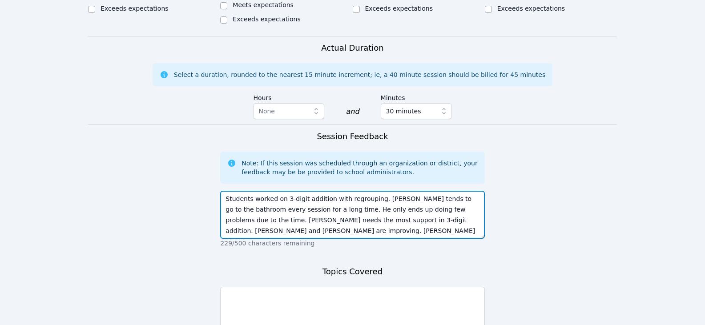
click at [354, 191] on textarea "Students worked on 3-digit addition with regrouping. [PERSON_NAME] tends to go …" at bounding box center [352, 215] width 264 height 48
click at [321, 191] on textarea "Students worked on 3-digit addition with regrouping. [PERSON_NAME] tends to go …" at bounding box center [352, 215] width 264 height 48
click at [360, 191] on textarea "Students worked on 3-digit addition with regrouping. [PERSON_NAME] tends to go …" at bounding box center [352, 215] width 264 height 48
click at [343, 191] on textarea "Students worked on 3-digit addition with regrouping. [PERSON_NAME] tends to go …" at bounding box center [352, 215] width 264 height 48
click at [352, 191] on textarea "Students worked on 3-digit addition with regrouping. [PERSON_NAME] tends to go …" at bounding box center [352, 215] width 264 height 48
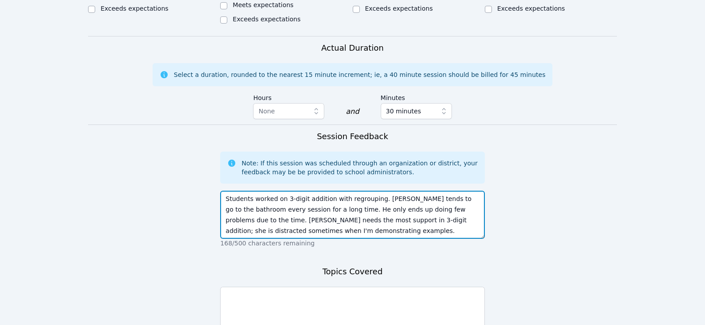
click at [372, 191] on textarea "Students worked on 3-digit addition with regrouping. [PERSON_NAME] tends to go …" at bounding box center [352, 215] width 264 height 48
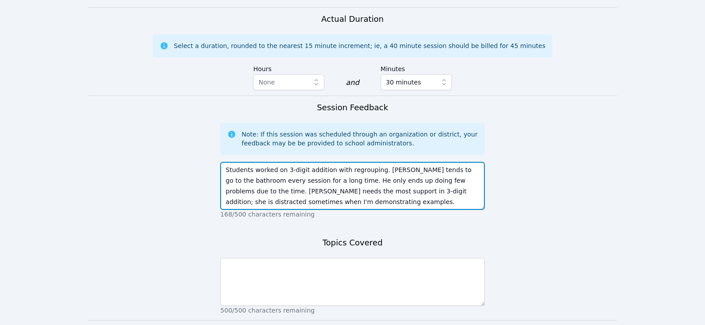
scroll to position [578, 0]
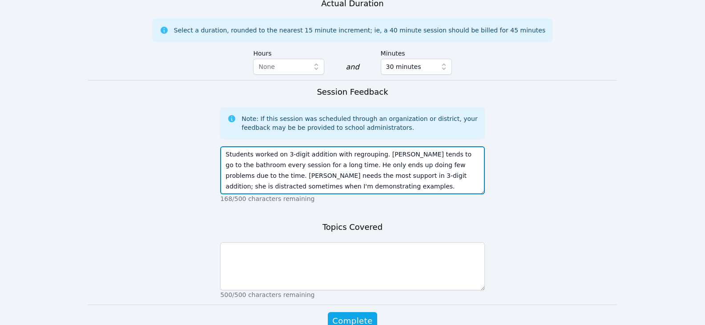
type textarea "Students worked on 3-digit addition with regrouping. [PERSON_NAME] tends to go …"
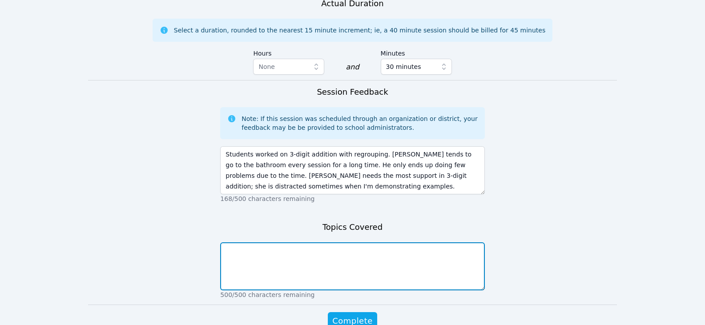
click at [426, 242] on textarea at bounding box center [352, 266] width 264 height 48
type textarea "3-digit addition with regrouping"
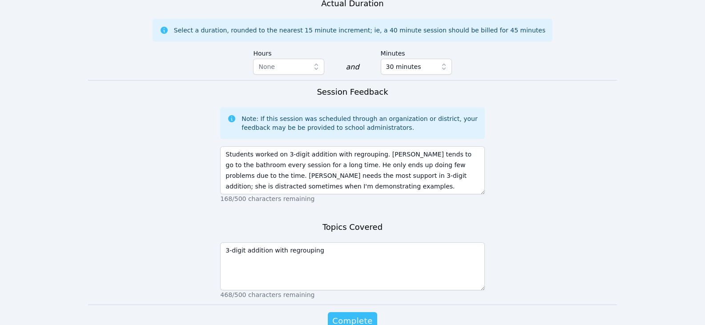
click at [368, 315] on span "Complete" at bounding box center [352, 321] width 40 height 12
